Goal: Task Accomplishment & Management: Use online tool/utility

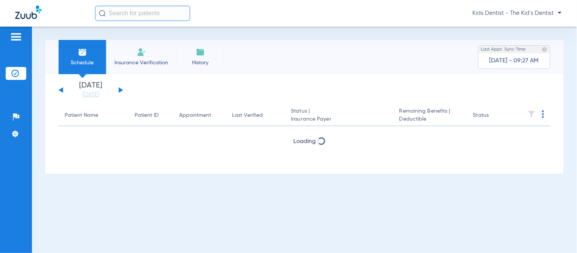
click at [118, 92] on div "[DATE] [DATE] [DATE] [DATE] [DATE] [DATE] [DATE] [DATE] [DATE] [DATE] [DATE] [D…" at bounding box center [91, 90] width 65 height 17
click at [118, 89] on div "[DATE] [DATE] [DATE] [DATE] [DATE] [DATE] [DATE] [DATE] [DATE] [DATE] [DATE] [D…" at bounding box center [91, 90] width 65 height 17
click at [119, 91] on button at bounding box center [121, 90] width 5 height 6
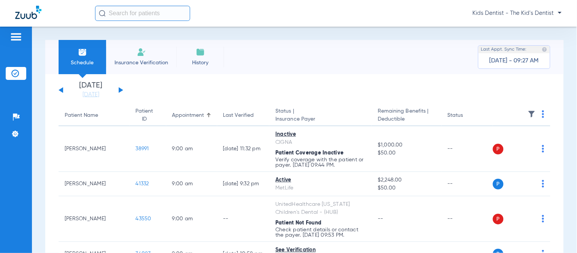
click at [542, 111] on img at bounding box center [543, 114] width 2 height 8
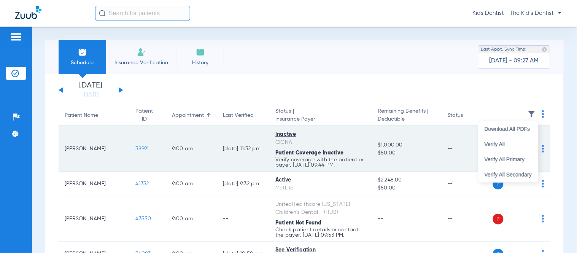
drag, startPoint x: 520, startPoint y: 153, endPoint x: 520, endPoint y: 147, distance: 5.7
click at [520, 147] on div "Download All PDFs Verify All Verify All Primary Verify All Secondary" at bounding box center [509, 151] width 60 height 61
click at [525, 147] on img at bounding box center [529, 149] width 8 height 8
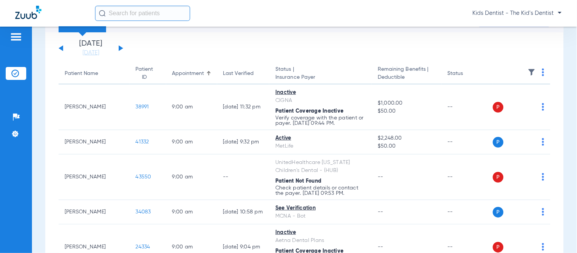
scroll to position [29, 0]
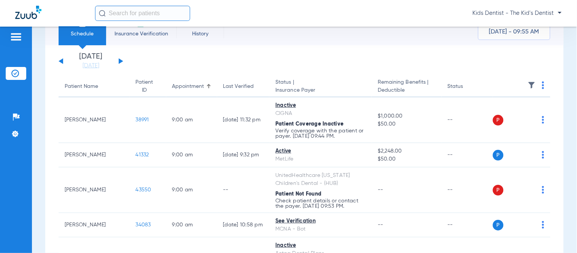
click at [535, 83] on th at bounding box center [522, 86] width 58 height 21
click at [542, 87] on img at bounding box center [543, 85] width 2 height 8
drag, startPoint x: 529, startPoint y: 115, endPoint x: 550, endPoint y: 122, distance: 22.9
click at [528, 116] on span "Verify All" at bounding box center [509, 115] width 48 height 5
